Goal: Transaction & Acquisition: Purchase product/service

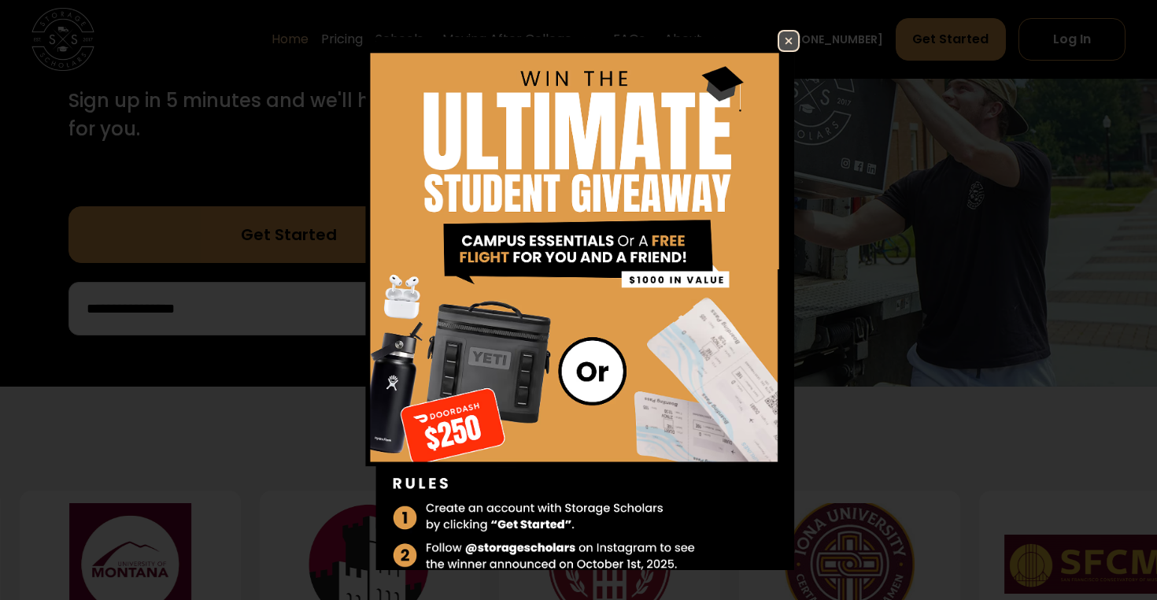
scroll to position [350, 0]
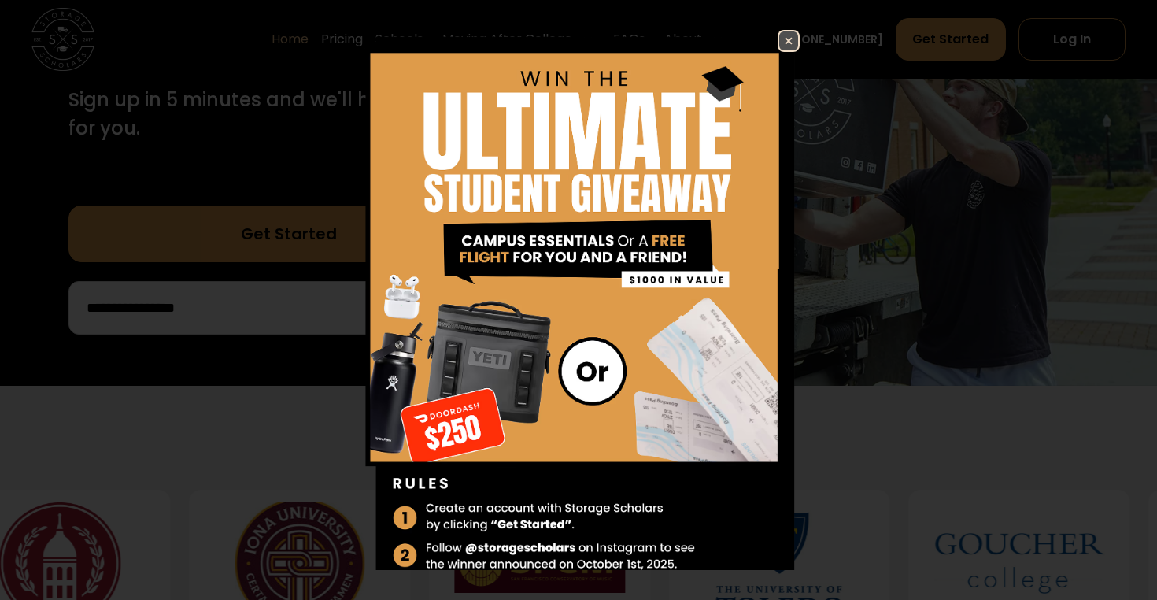
click at [791, 38] on img at bounding box center [789, 40] width 19 height 19
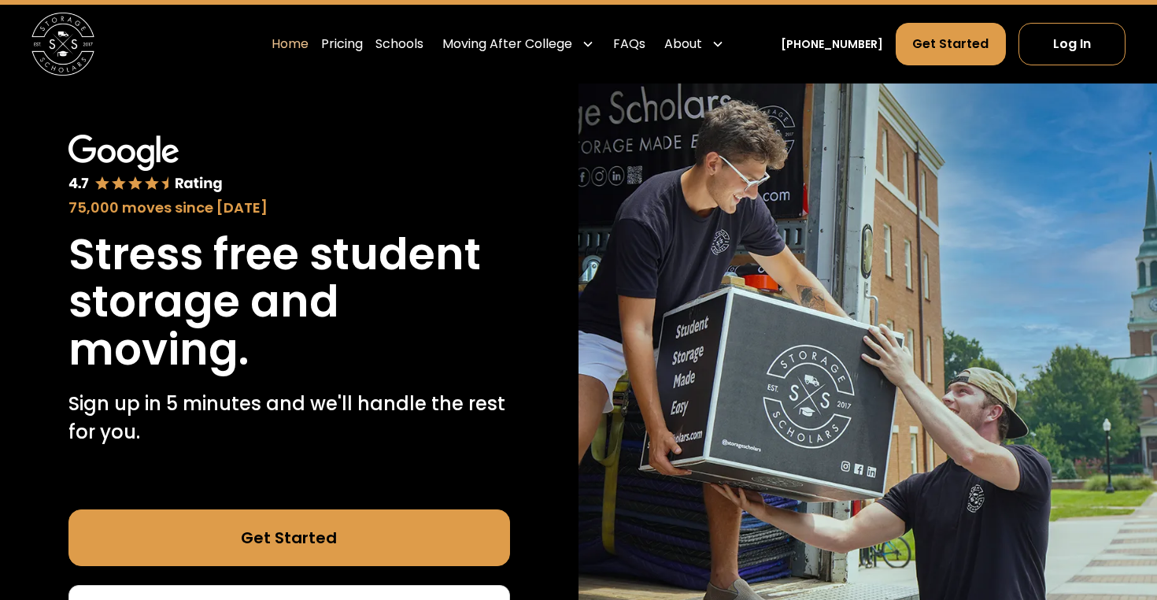
scroll to position [41, 0]
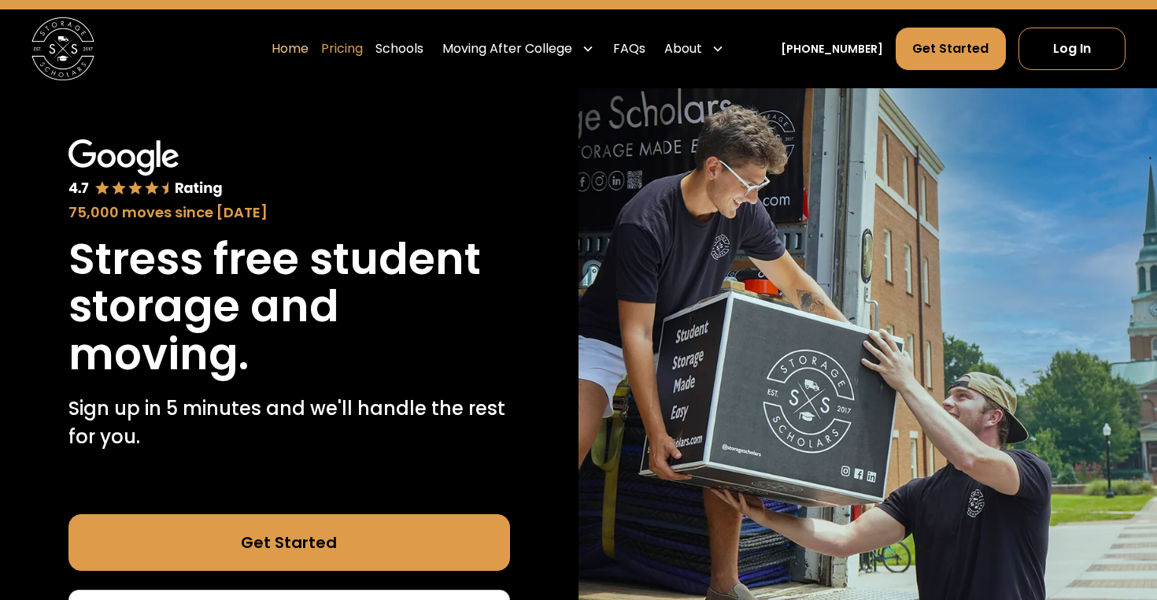
click at [363, 49] on link "Pricing" at bounding box center [342, 49] width 42 height 44
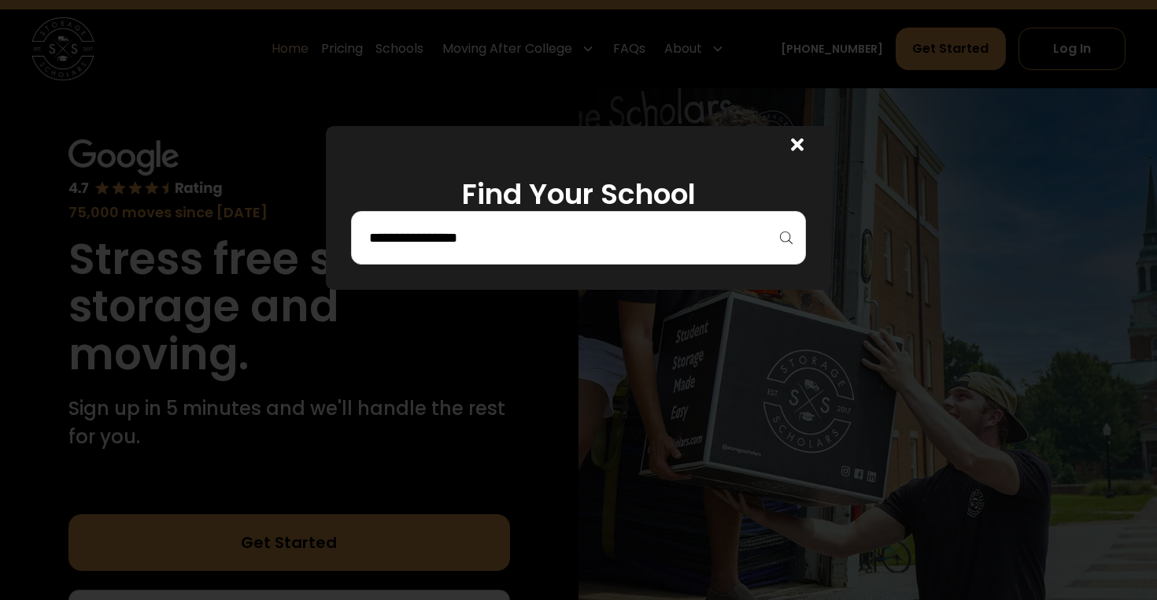
click at [637, 243] on input "search" at bounding box center [579, 237] width 422 height 27
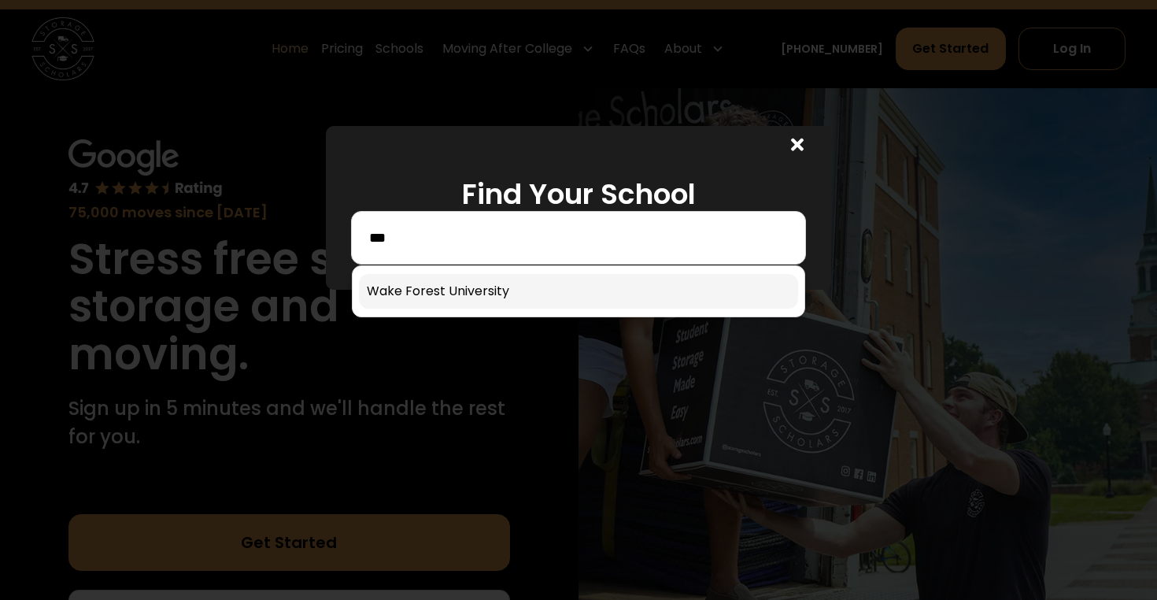
type input "***"
click at [476, 298] on link at bounding box center [578, 291] width 439 height 35
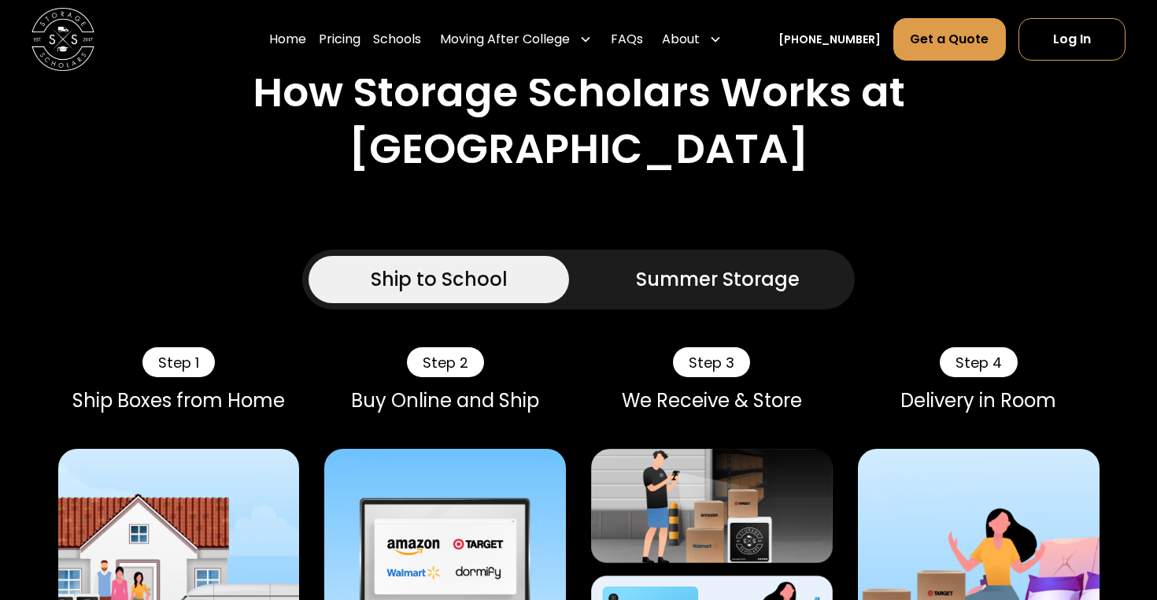
scroll to position [984, 0]
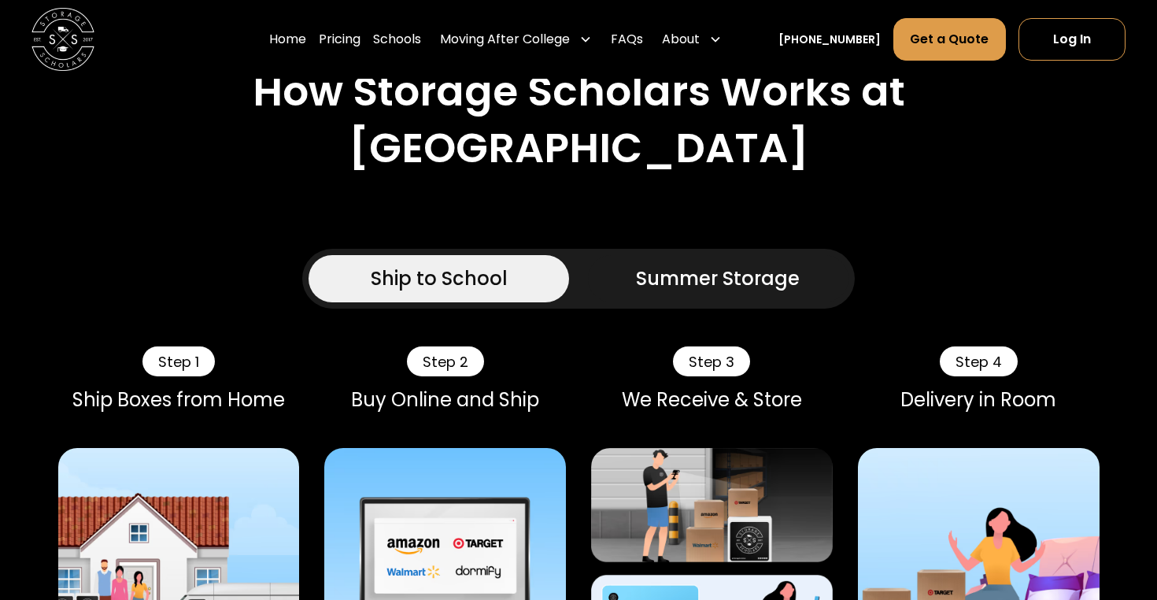
click at [717, 293] on div "Summer Storage" at bounding box center [718, 279] width 164 height 28
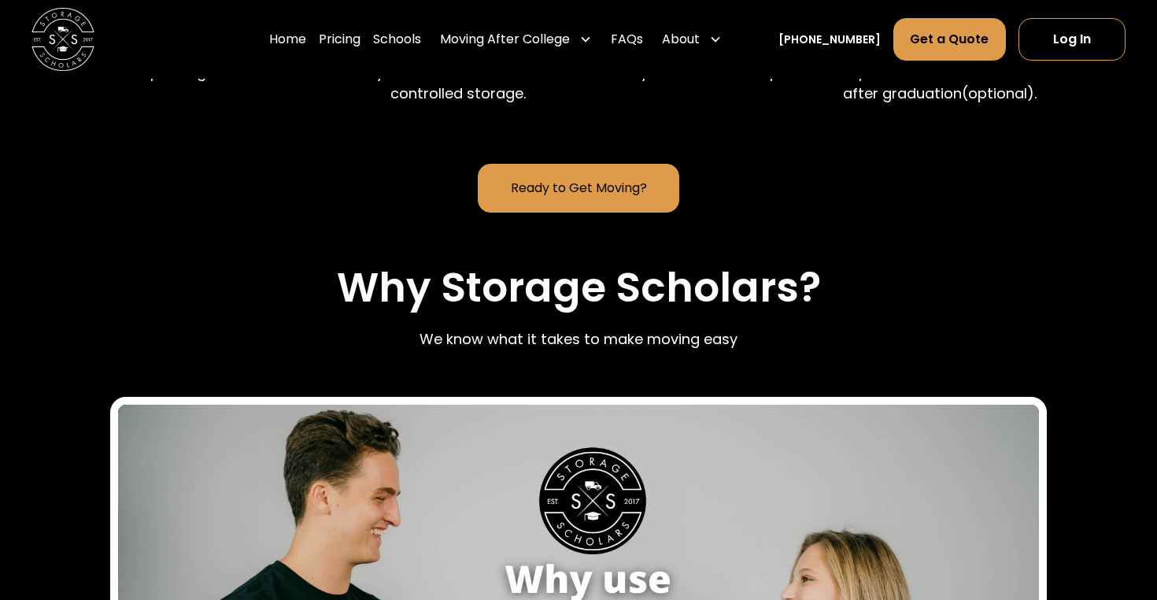
scroll to position [1650, 0]
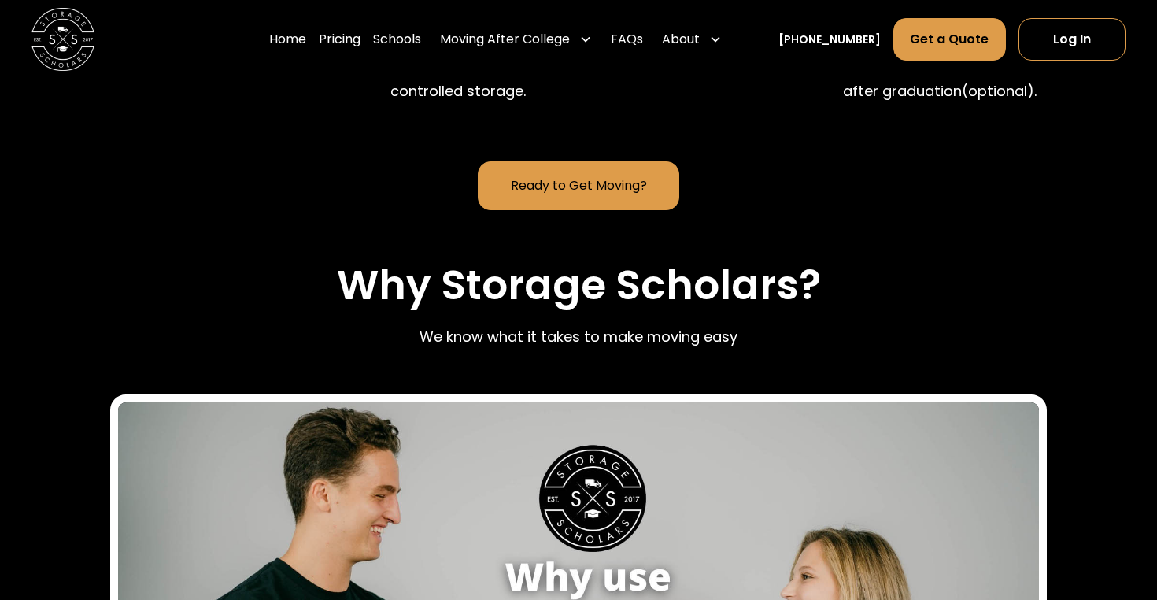
click at [584, 210] on link "Ready to Get Moving?" at bounding box center [578, 185] width 201 height 49
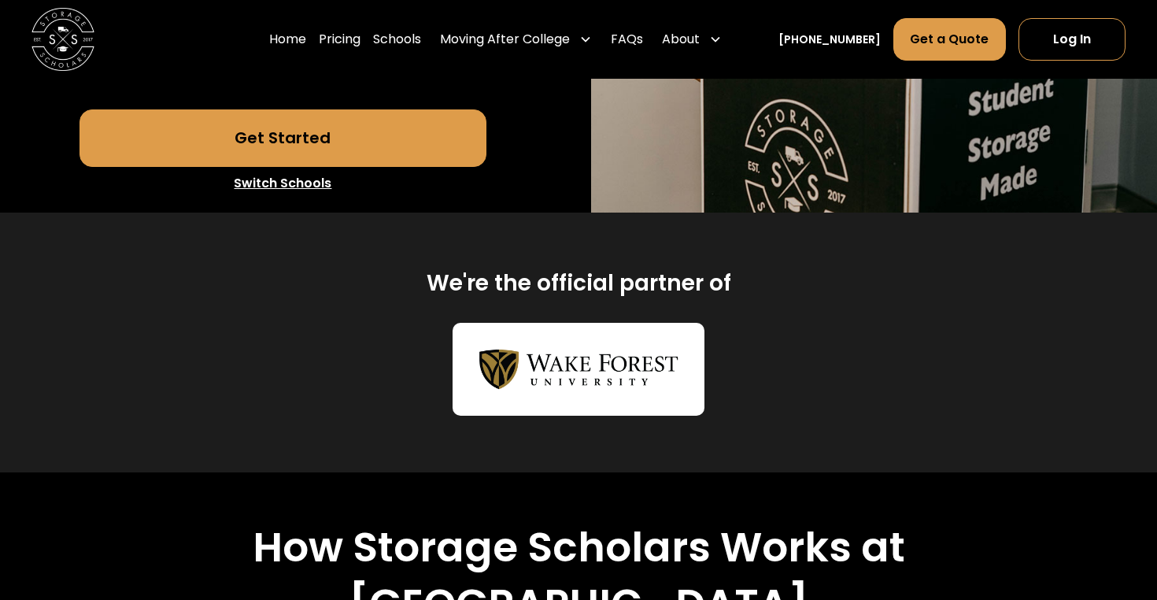
scroll to position [501, 0]
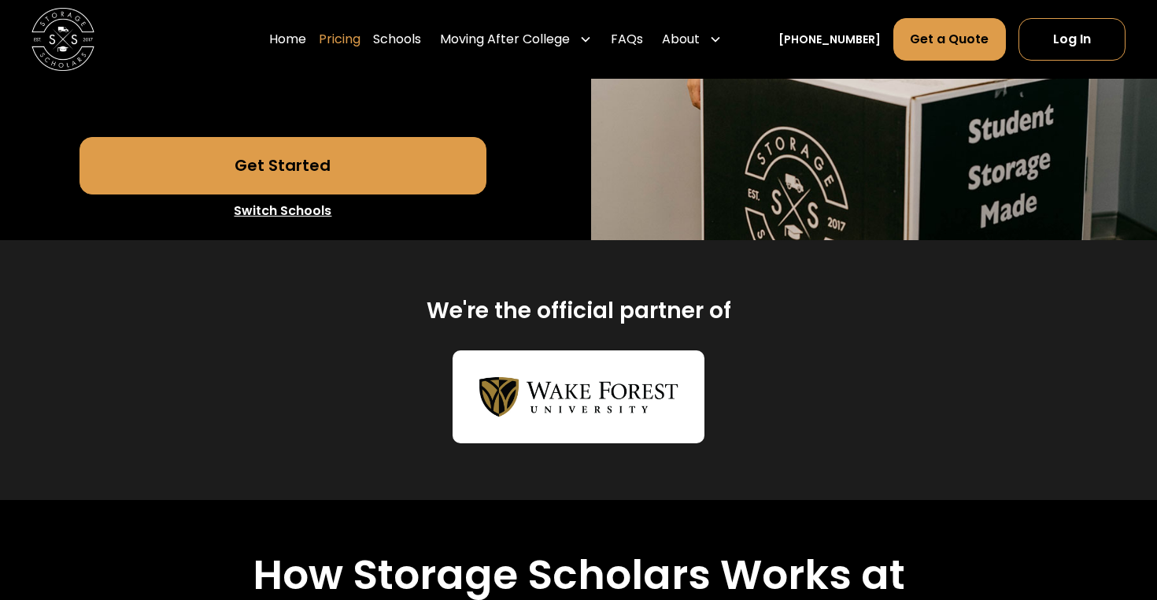
click at [361, 36] on link "Pricing" at bounding box center [340, 39] width 42 height 44
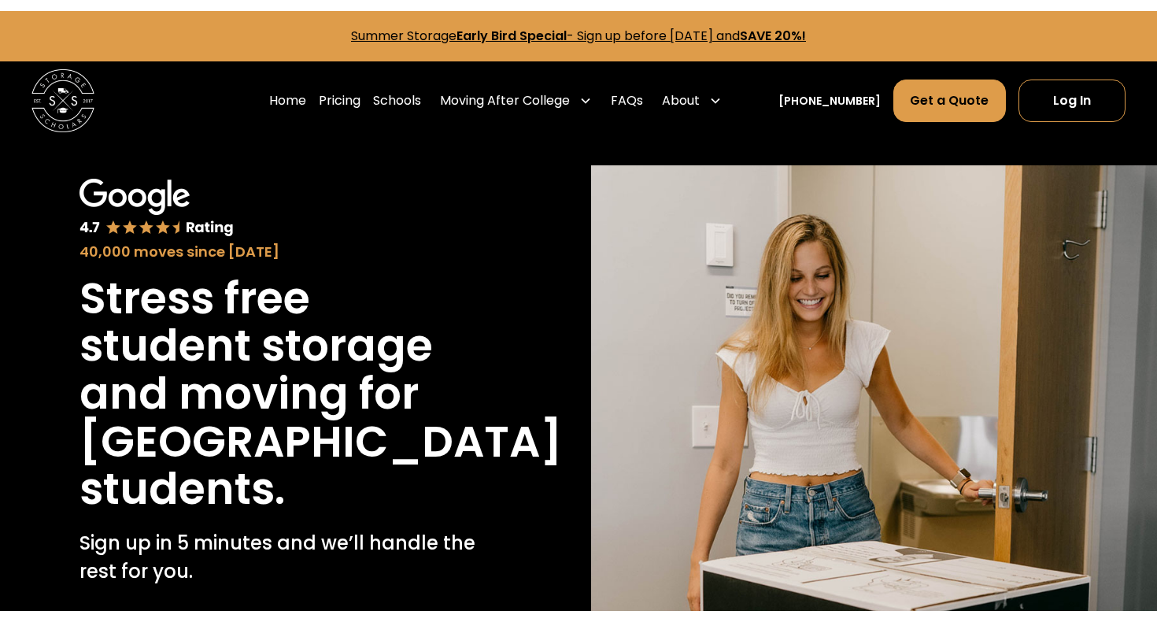
scroll to position [0, 0]
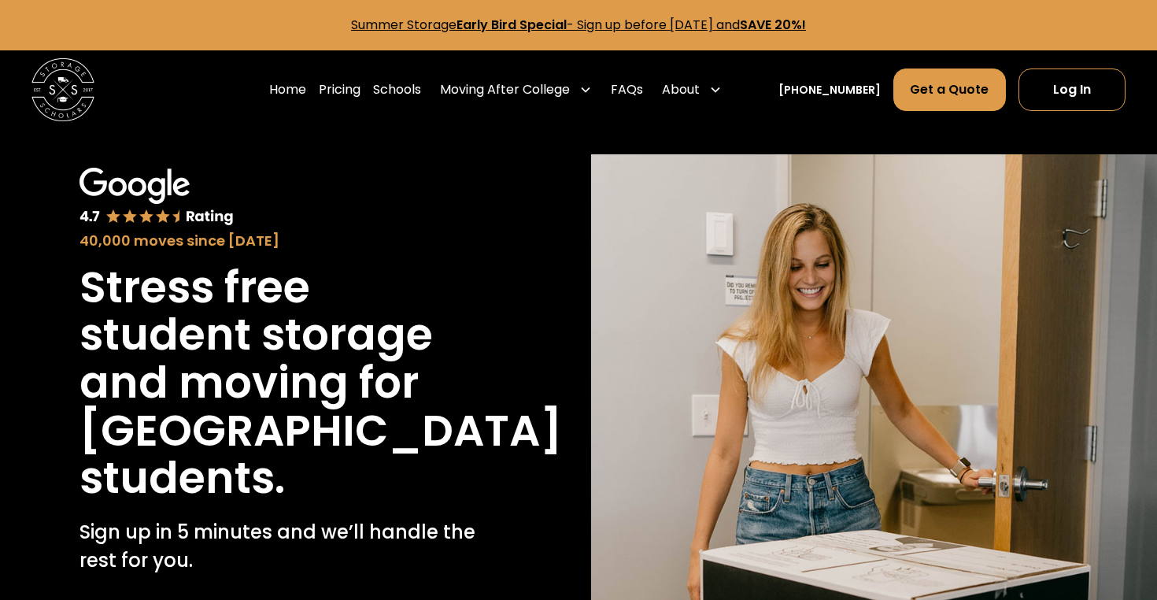
click at [457, 25] on strong "Early Bird Special" at bounding box center [512, 25] width 110 height 18
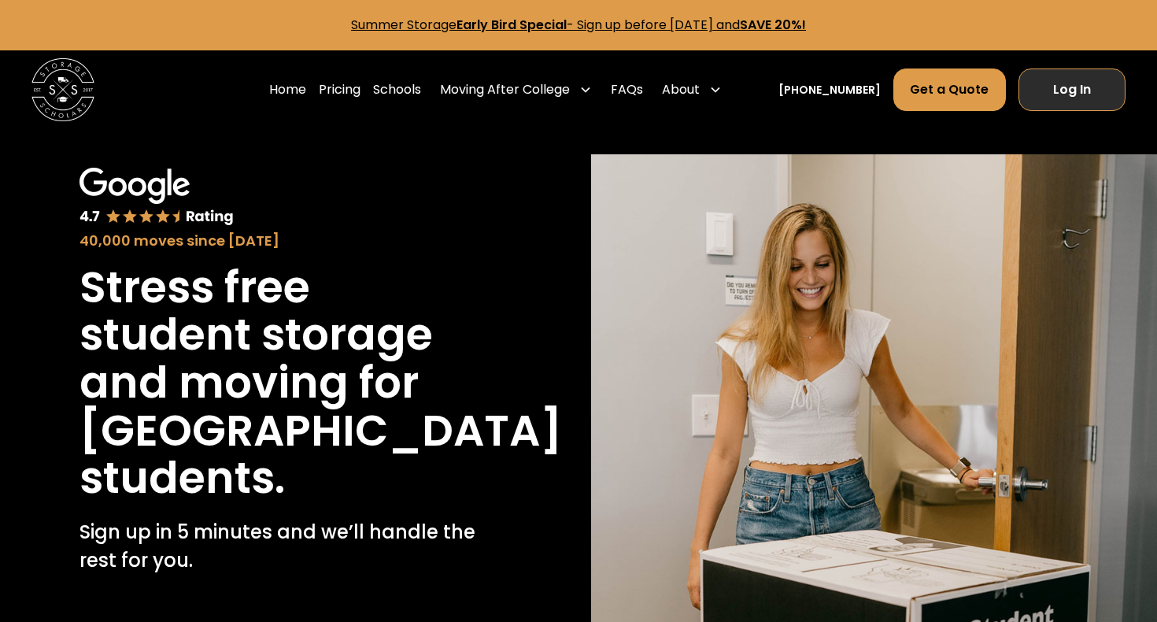
click at [1064, 106] on link "Log In" at bounding box center [1072, 90] width 107 height 43
